Goal: Task Accomplishment & Management: Manage account settings

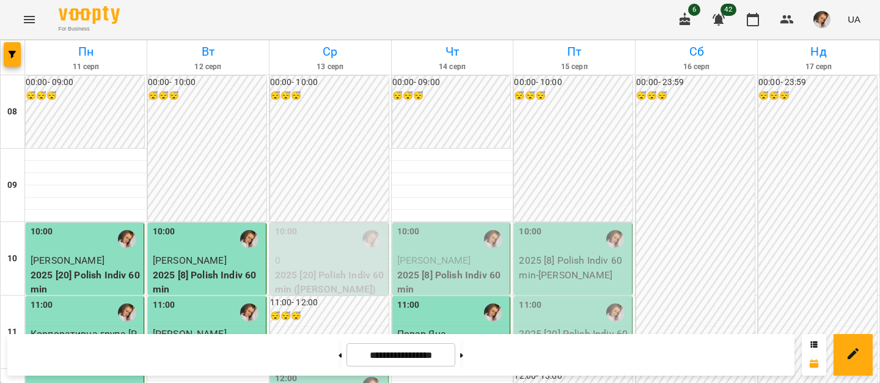
scroll to position [484, 0]
click at [424, 348] on input "**********" at bounding box center [401, 355] width 109 height 24
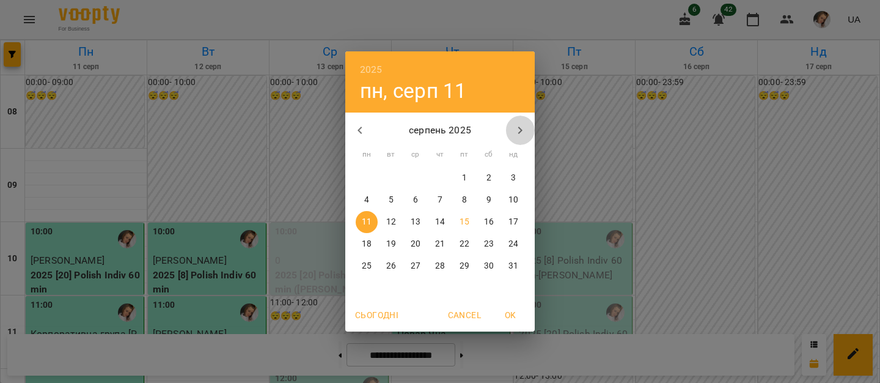
click at [517, 136] on icon "button" at bounding box center [520, 130] width 15 height 15
click at [472, 172] on span "5" at bounding box center [465, 178] width 22 height 12
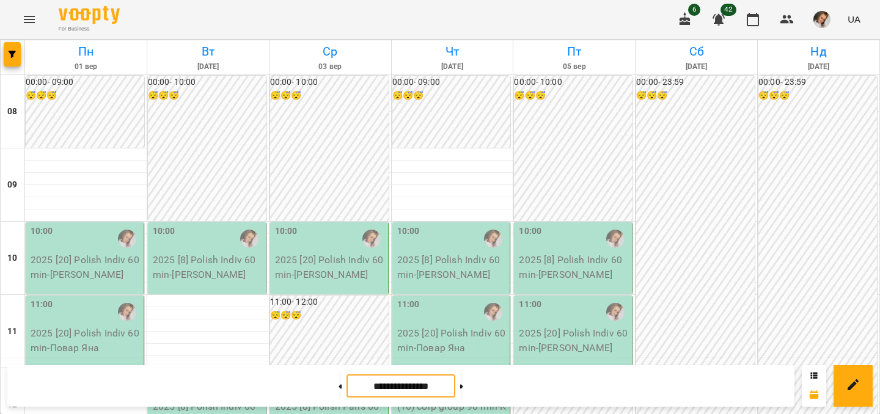
scroll to position [307, 0]
click at [360, 382] on input "**********" at bounding box center [401, 387] width 109 height 24
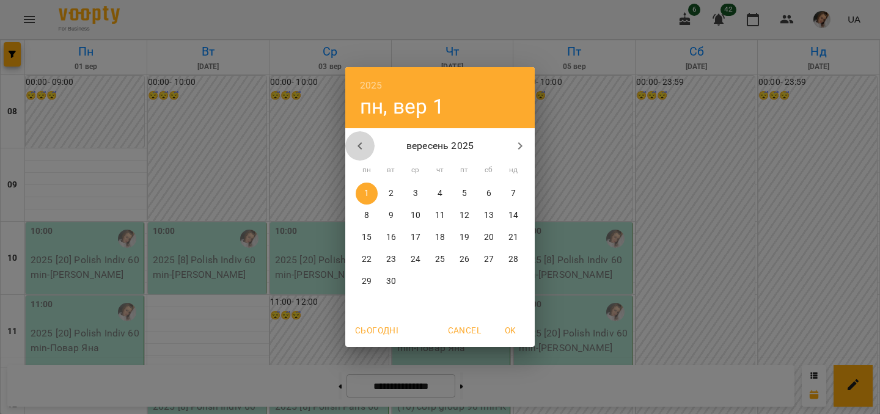
click at [367, 139] on icon "button" at bounding box center [360, 146] width 15 height 15
click at [371, 257] on span "18" at bounding box center [367, 260] width 22 height 12
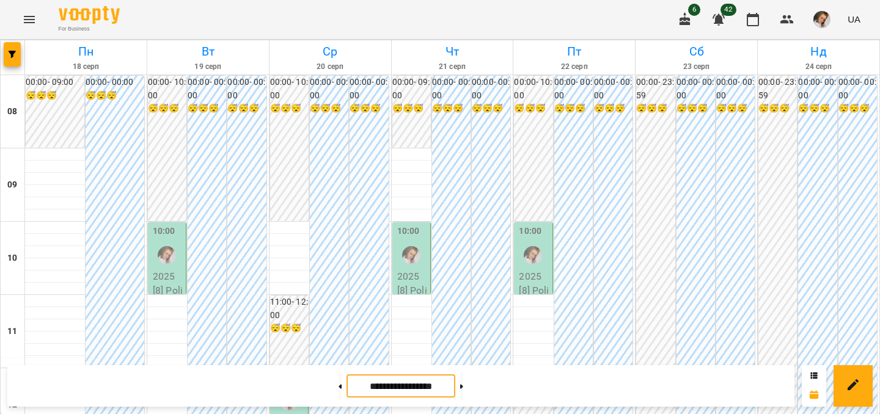
scroll to position [217, 0]
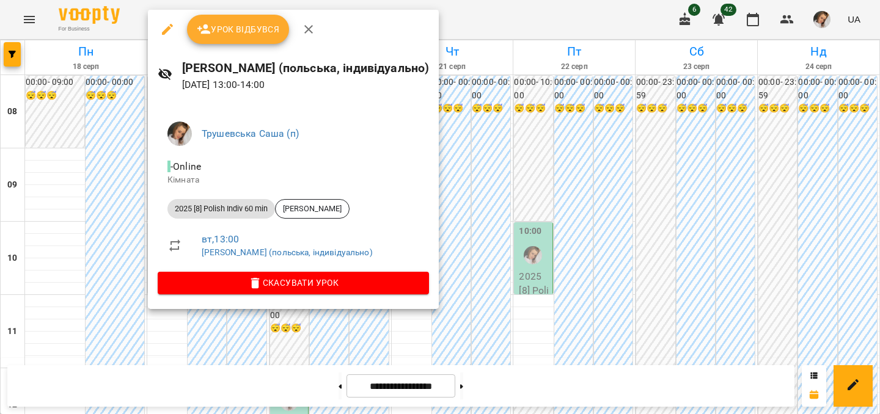
click at [579, 200] on div at bounding box center [440, 207] width 880 height 414
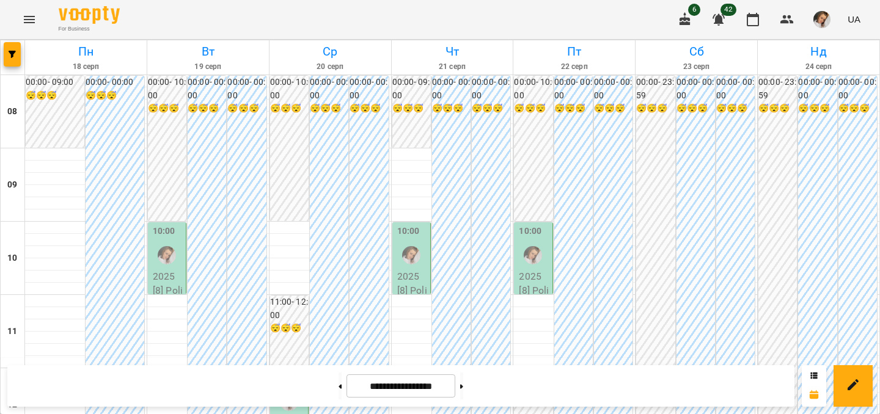
scroll to position [81, 0]
click at [302, 382] on div at bounding box center [289, 402] width 28 height 28
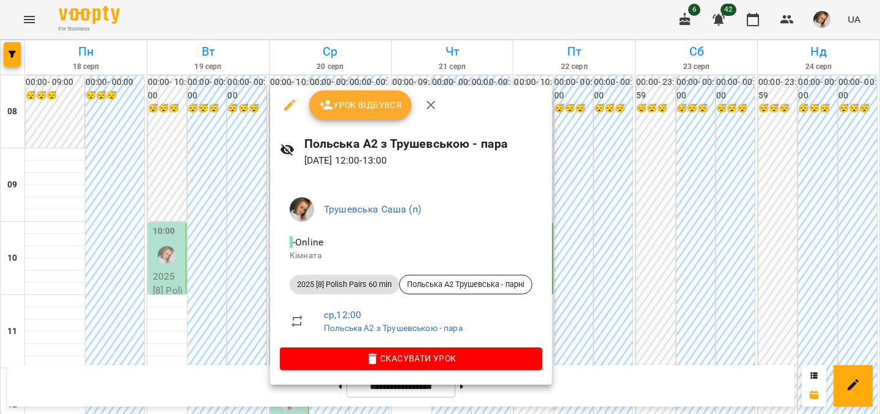
click at [230, 246] on div at bounding box center [440, 207] width 880 height 414
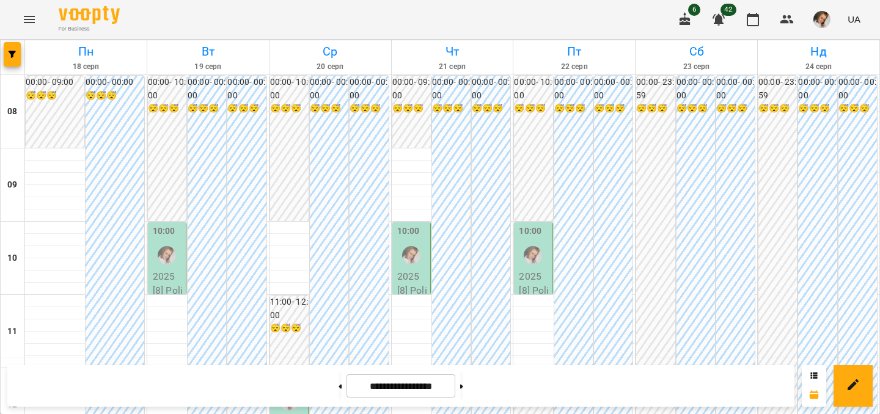
scroll to position [227, 0]
click at [339, 382] on button at bounding box center [340, 386] width 3 height 27
type input "**********"
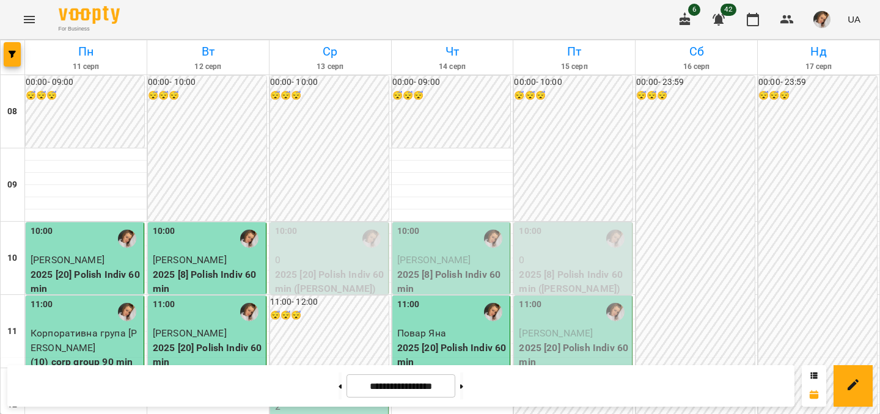
scroll to position [68, 0]
click at [609, 326] on p "[PERSON_NAME]" at bounding box center [574, 333] width 111 height 15
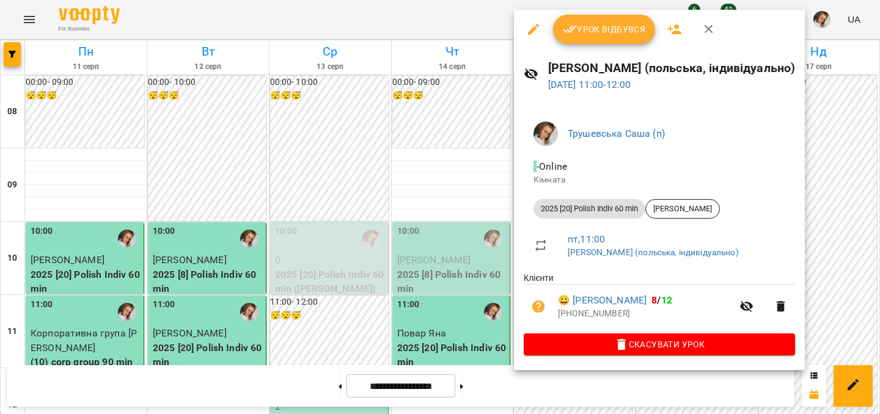
click at [598, 39] on button "Урок відбувся" at bounding box center [604, 29] width 103 height 29
